Goal: Task Accomplishment & Management: Complete application form

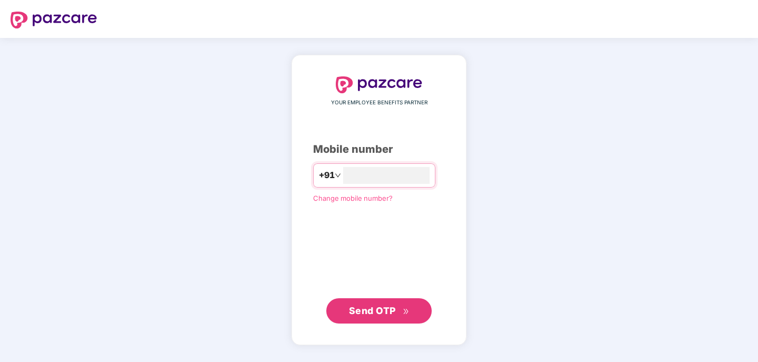
click at [375, 309] on span "Send OTP" at bounding box center [372, 310] width 47 height 11
click at [396, 177] on input "**********" at bounding box center [386, 175] width 86 height 17
type input "*"
type input "**********"
click at [367, 313] on span "Send OTP" at bounding box center [372, 310] width 47 height 11
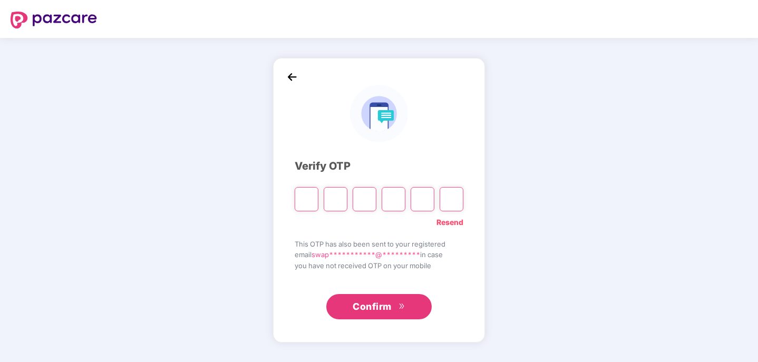
click at [293, 74] on img at bounding box center [292, 77] width 16 height 16
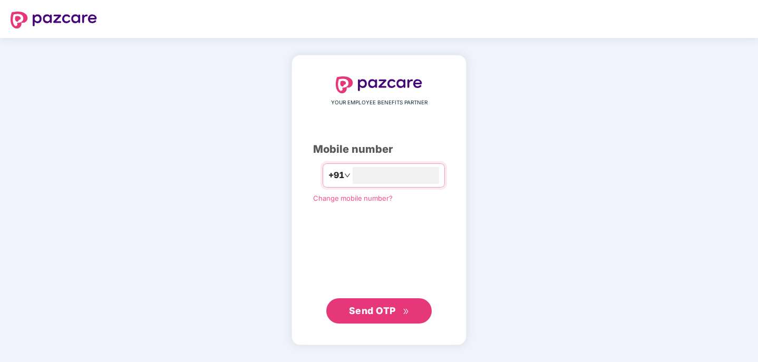
click at [343, 197] on span "Change mobile number?" at bounding box center [353, 198] width 80 height 8
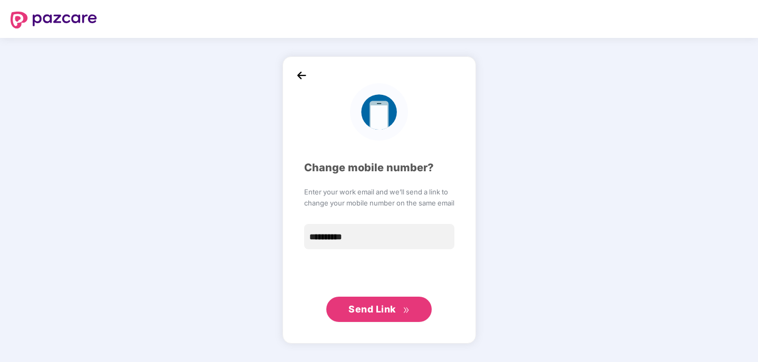
click at [376, 313] on span "Send Link" at bounding box center [372, 309] width 47 height 11
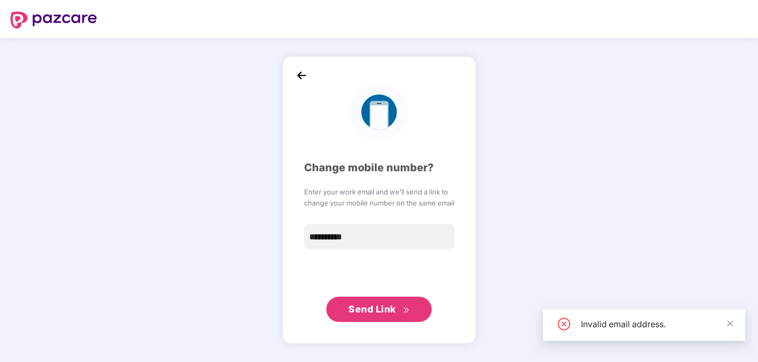
click at [630, 329] on div "Invalid email address." at bounding box center [657, 324] width 152 height 13
click at [403, 309] on icon "double-right" at bounding box center [406, 310] width 7 height 7
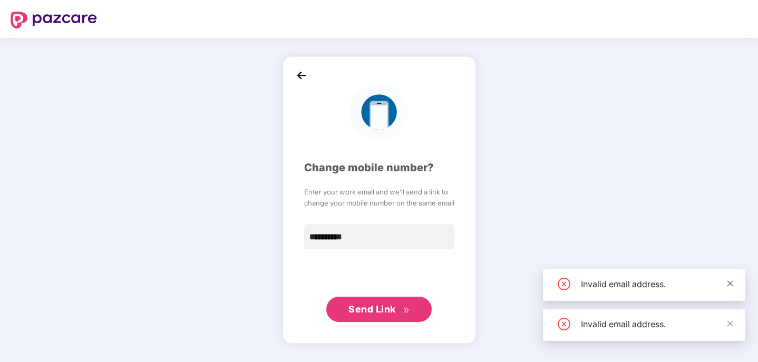
click at [729, 283] on icon "close" at bounding box center [730, 283] width 7 height 7
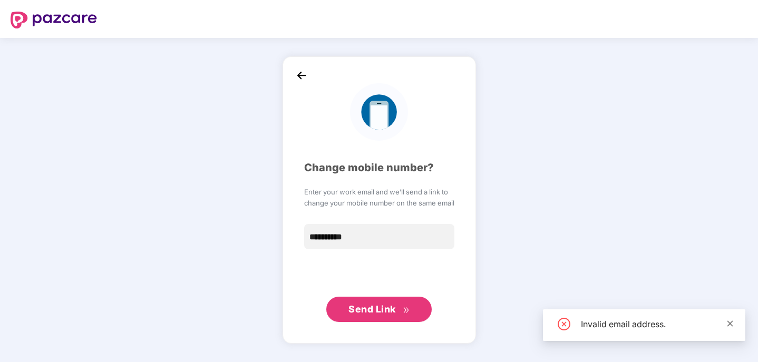
click at [730, 324] on icon "close" at bounding box center [730, 323] width 7 height 7
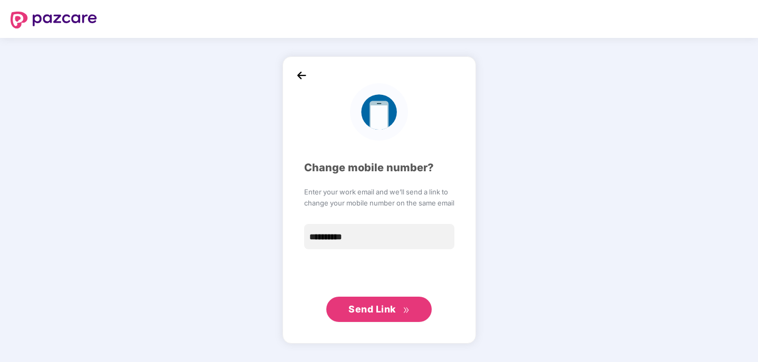
click at [407, 307] on icon "double-right" at bounding box center [406, 310] width 7 height 7
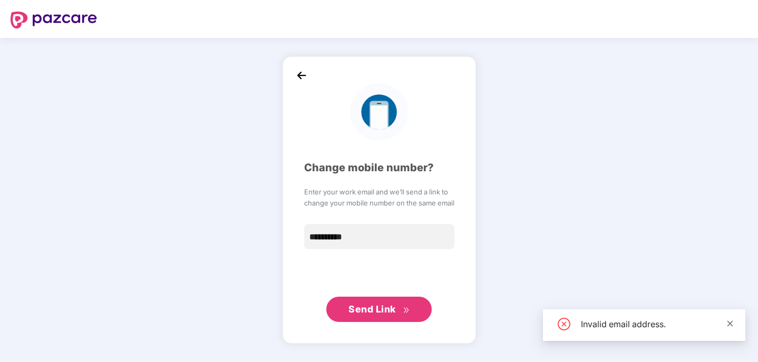
click at [730, 323] on icon "close" at bounding box center [731, 324] width 6 height 6
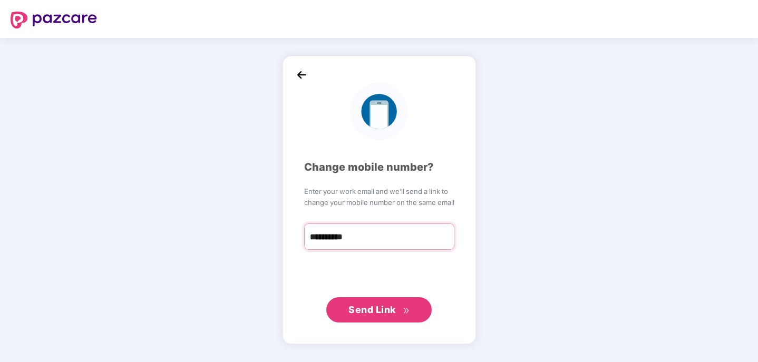
click at [379, 237] on input "**********" at bounding box center [379, 237] width 150 height 26
type input "*"
click at [300, 75] on img at bounding box center [302, 76] width 16 height 16
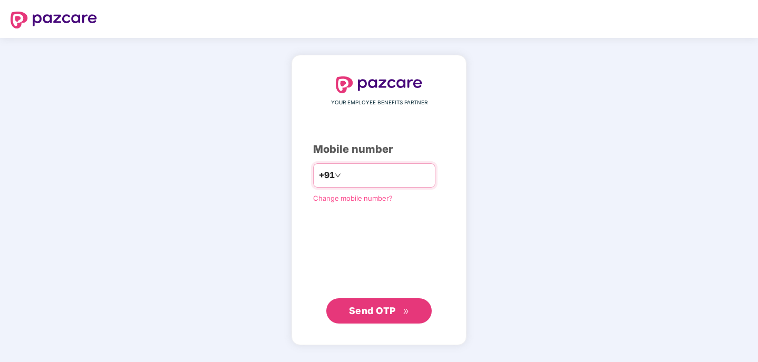
type input "**********"
click at [373, 306] on span "Send OTP" at bounding box center [372, 310] width 47 height 11
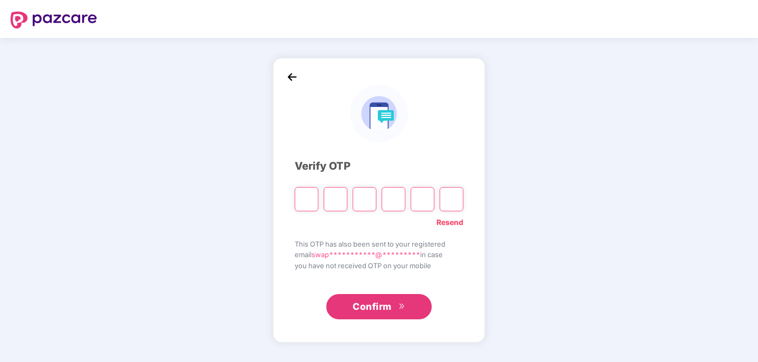
click at [294, 72] on img at bounding box center [292, 77] width 16 height 16
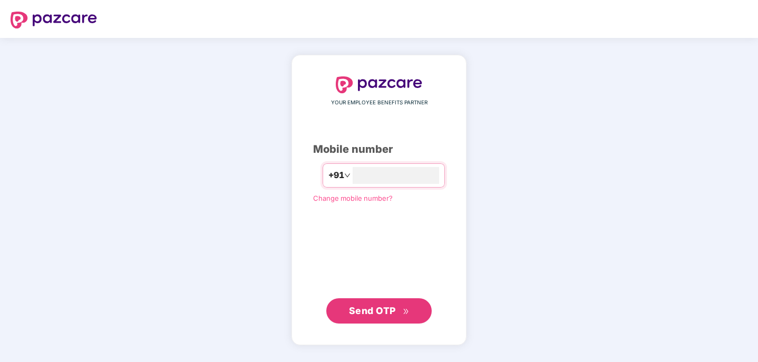
type input "*"
type input "**********"
click at [355, 198] on span "Change mobile number?" at bounding box center [353, 198] width 80 height 8
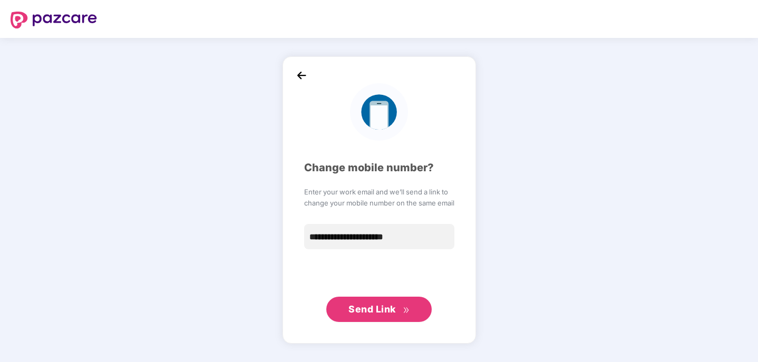
type input "**********"
click at [385, 310] on span "Send Link" at bounding box center [372, 309] width 47 height 11
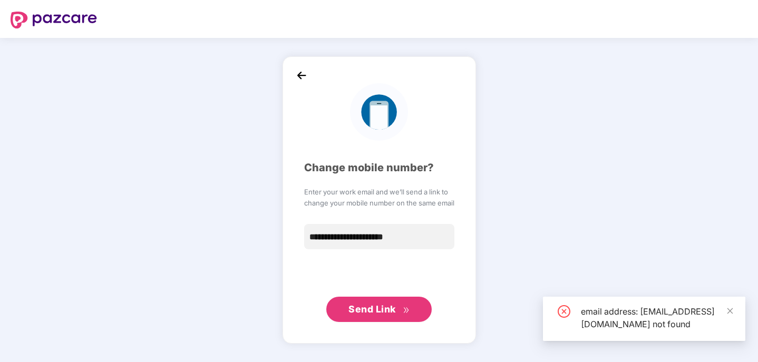
click at [377, 303] on span "Send Link" at bounding box center [379, 309] width 61 height 15
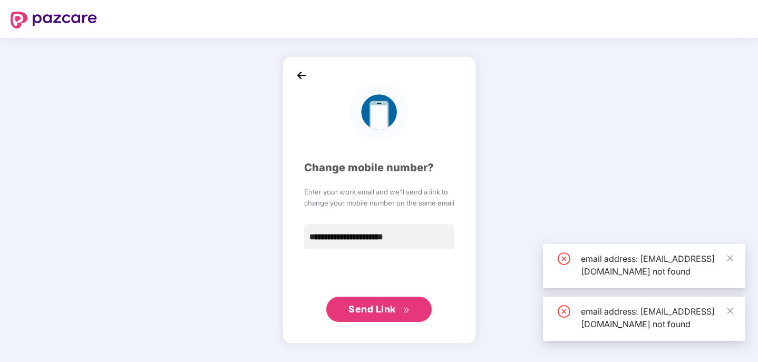
click at [562, 258] on icon "close-circle" at bounding box center [564, 259] width 13 height 13
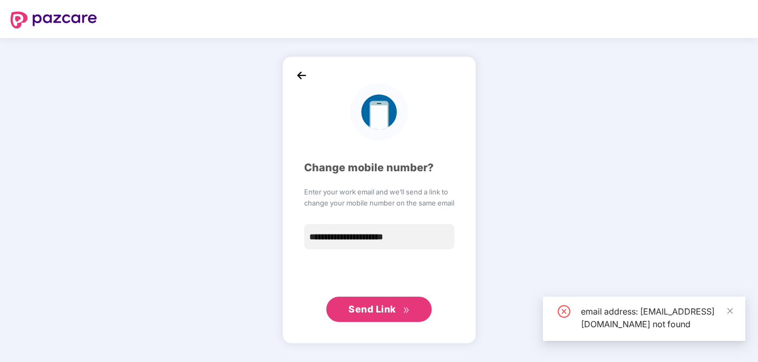
click at [565, 315] on icon "close-circle" at bounding box center [564, 311] width 13 height 13
click at [563, 309] on icon "close-circle" at bounding box center [564, 311] width 13 height 13
click at [730, 310] on icon "close" at bounding box center [730, 310] width 7 height 7
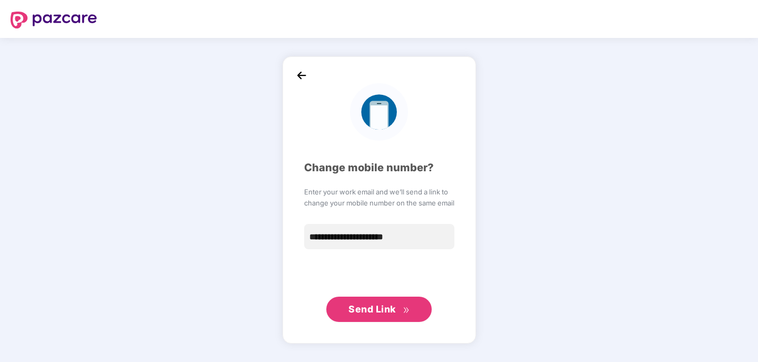
click at [408, 310] on icon "double-right" at bounding box center [405, 310] width 5 height 5
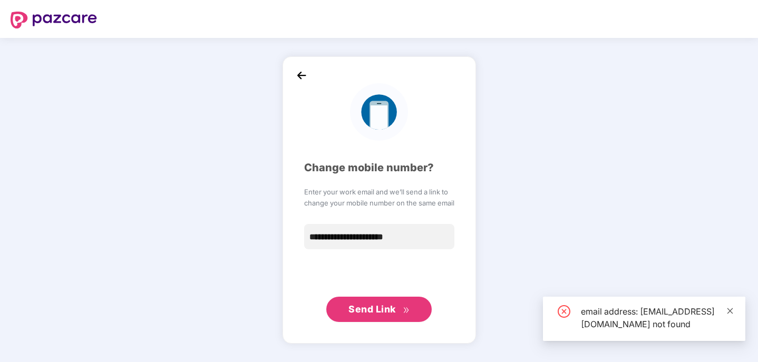
click at [729, 314] on icon "close" at bounding box center [730, 310] width 7 height 7
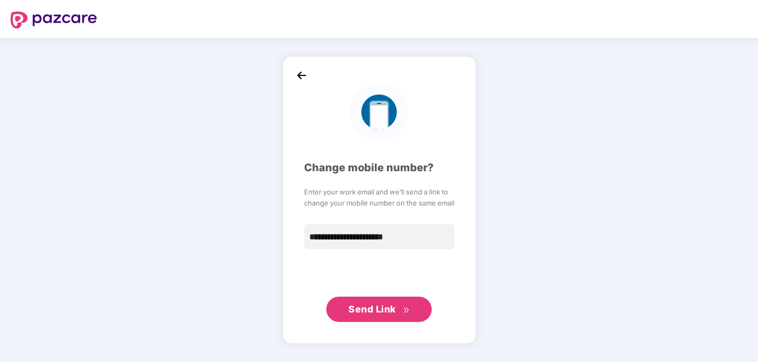
click at [301, 74] on img at bounding box center [302, 76] width 16 height 16
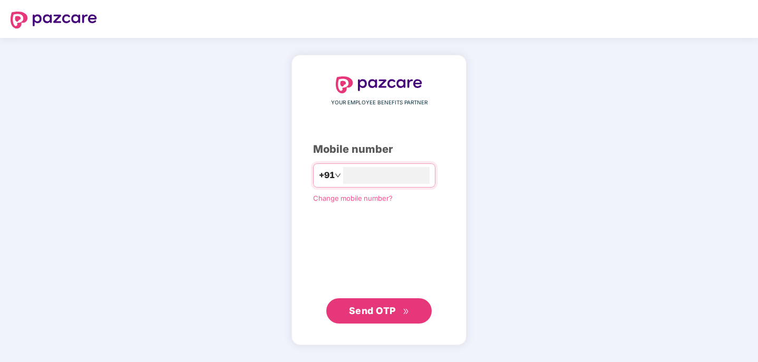
click at [328, 194] on span "Change mobile number?" at bounding box center [353, 198] width 80 height 8
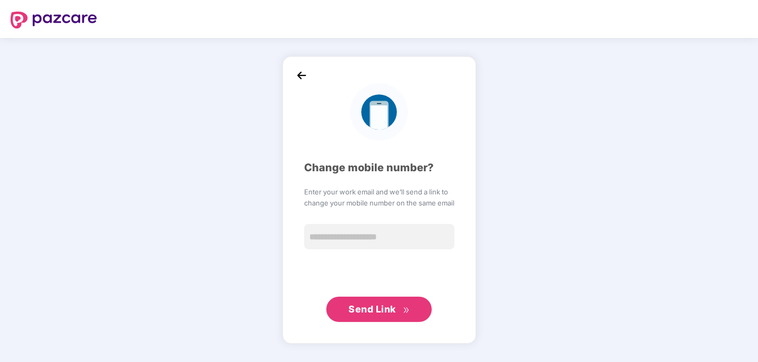
click at [354, 311] on span "Send Link" at bounding box center [372, 309] width 47 height 11
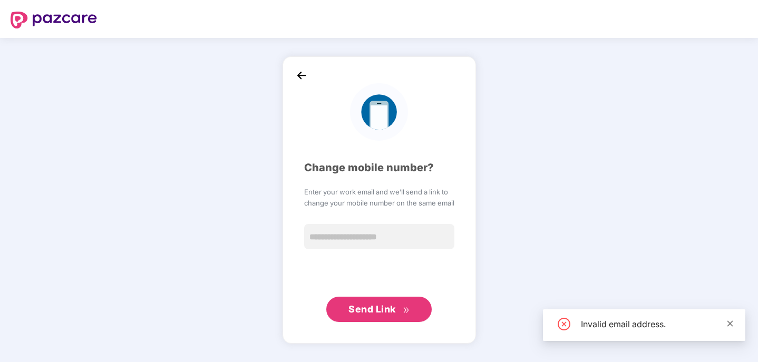
click at [727, 324] on icon "close" at bounding box center [730, 323] width 7 height 7
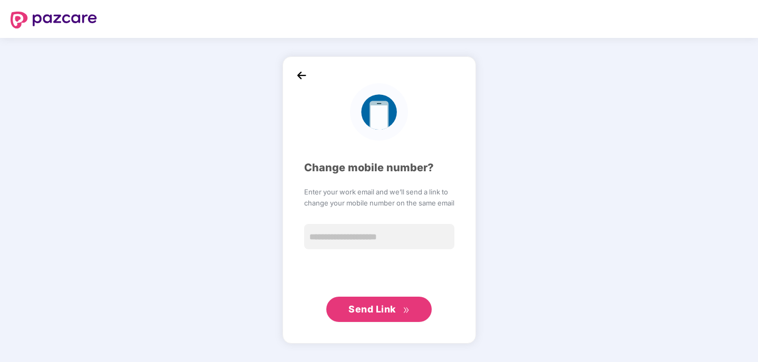
click at [297, 73] on img at bounding box center [302, 76] width 16 height 16
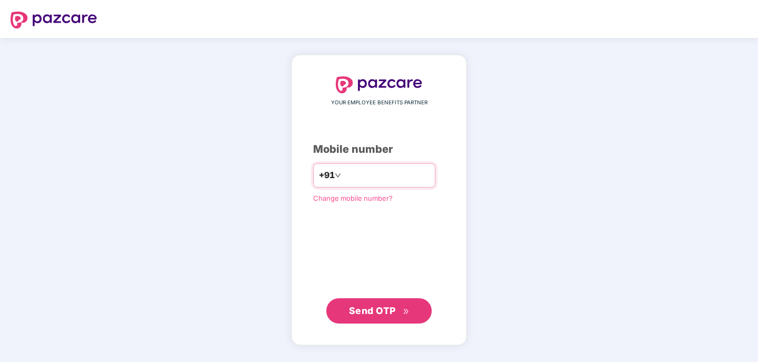
click at [372, 169] on input "number" at bounding box center [386, 175] width 86 height 17
click at [377, 175] on input "number" at bounding box center [386, 175] width 86 height 17
click at [342, 201] on span "Change mobile number?" at bounding box center [353, 198] width 80 height 8
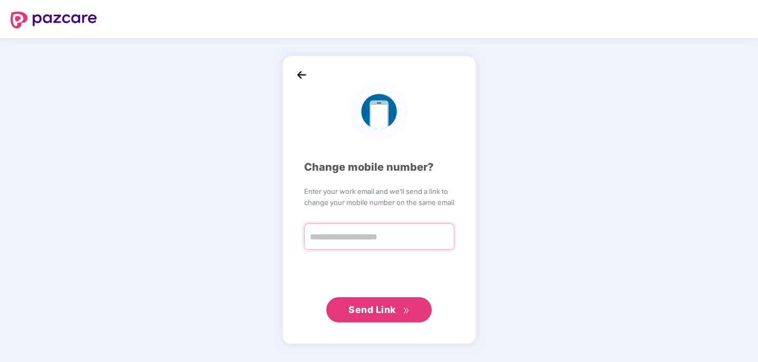
click at [342, 239] on input "text" at bounding box center [379, 237] width 150 height 26
click at [351, 237] on input "text" at bounding box center [379, 237] width 150 height 26
paste input "**********"
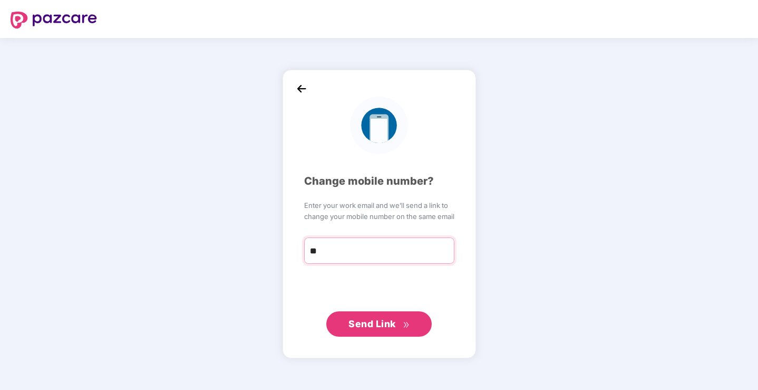
type input "*"
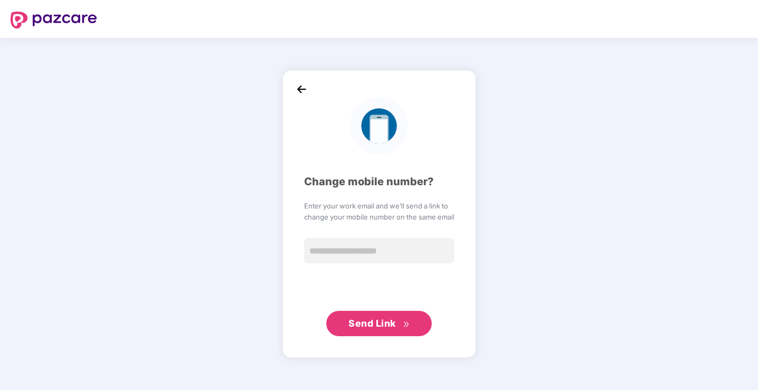
click at [299, 90] on img at bounding box center [302, 89] width 16 height 16
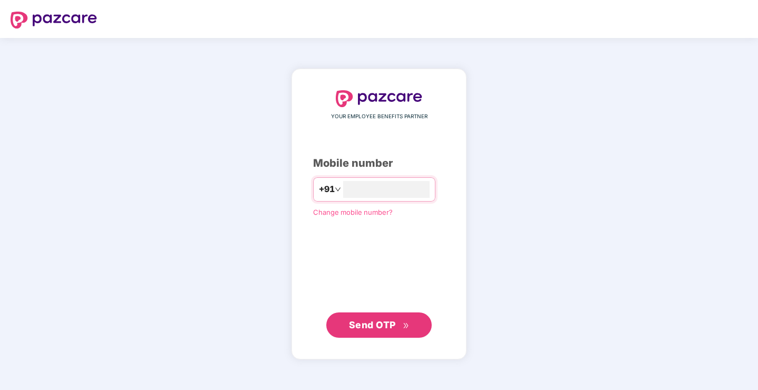
type input "**********"
click at [375, 328] on span "Send OTP" at bounding box center [372, 324] width 47 height 11
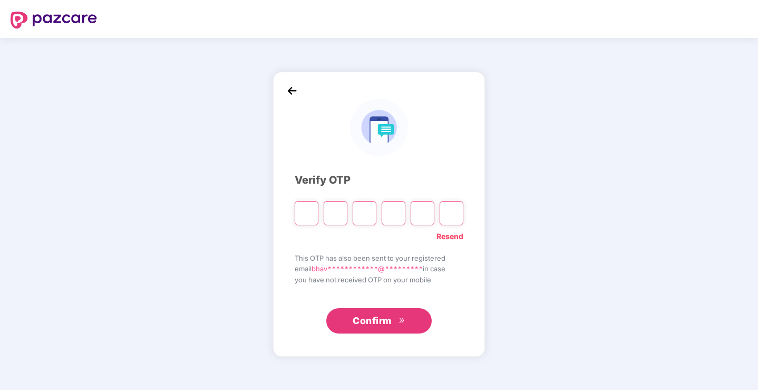
click at [293, 91] on img at bounding box center [292, 91] width 16 height 16
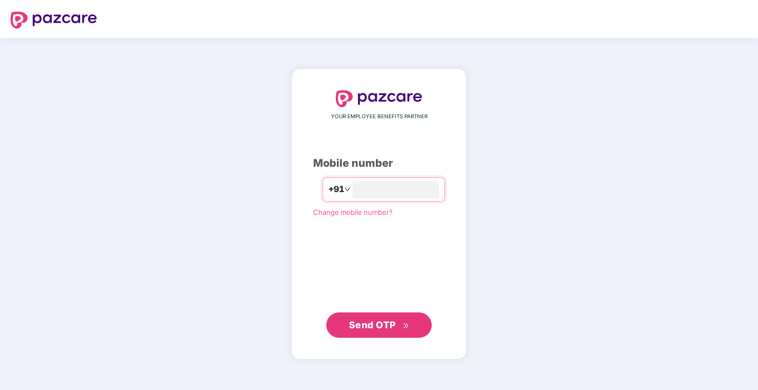
type input "*"
